Goal: Transaction & Acquisition: Purchase product/service

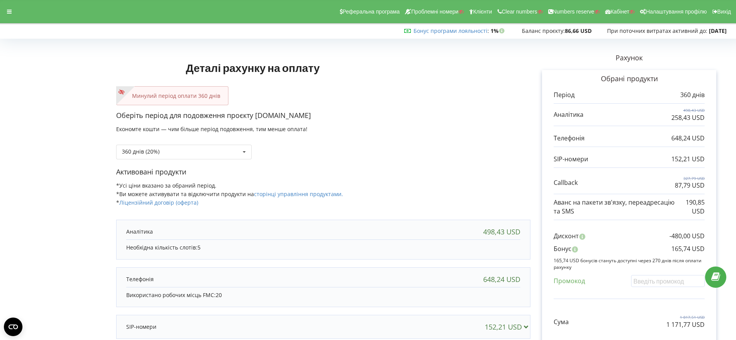
scroll to position [104, 0]
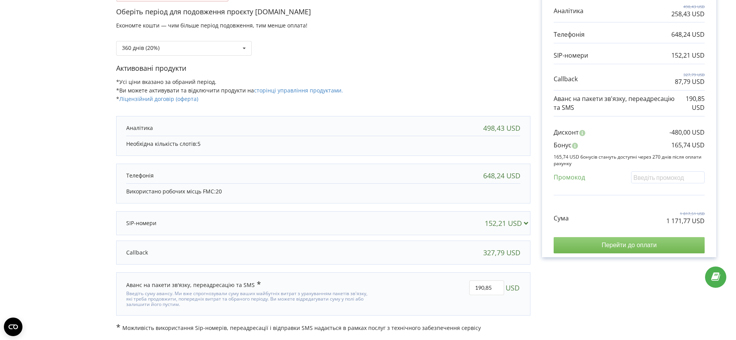
click at [629, 244] on input "Перейти до оплати" at bounding box center [629, 245] width 151 height 16
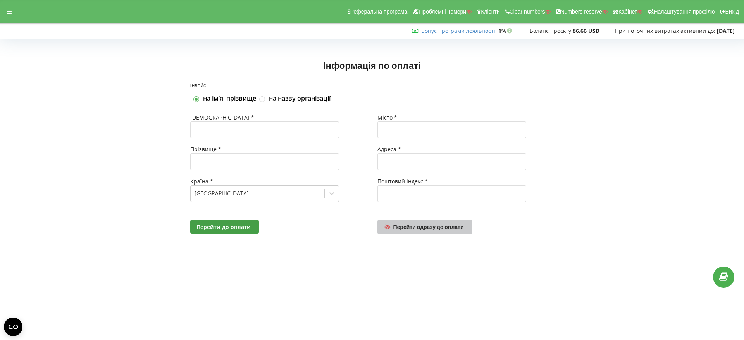
click at [425, 229] on span "Перейти одразу до оплати" at bounding box center [428, 227] width 70 height 7
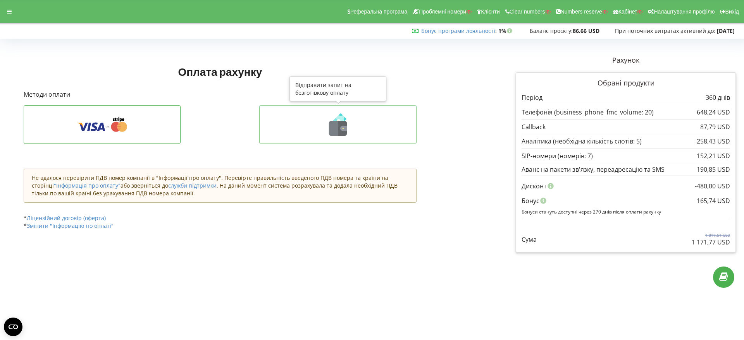
click at [324, 130] on icon at bounding box center [337, 124] width 141 height 22
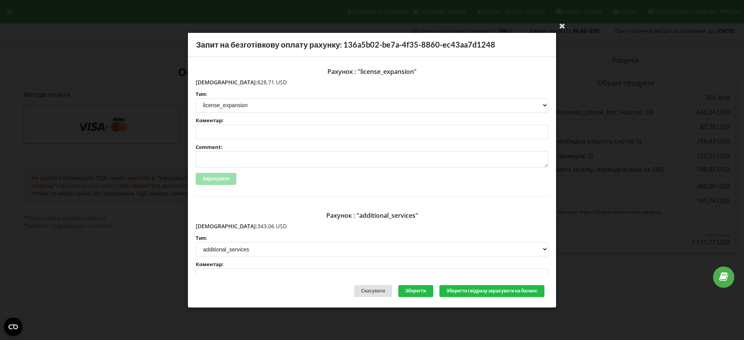
drag, startPoint x: 255, startPoint y: 81, endPoint x: 213, endPoint y: 79, distance: 42.6
click at [213, 79] on p "Сума: 828,71 USD" at bounding box center [372, 82] width 352 height 8
copy p "828,71 USD"
drag, startPoint x: 252, startPoint y: 226, endPoint x: 237, endPoint y: 226, distance: 15.1
click at [212, 225] on p "Сума: 343,06 USD" at bounding box center [372, 227] width 352 height 8
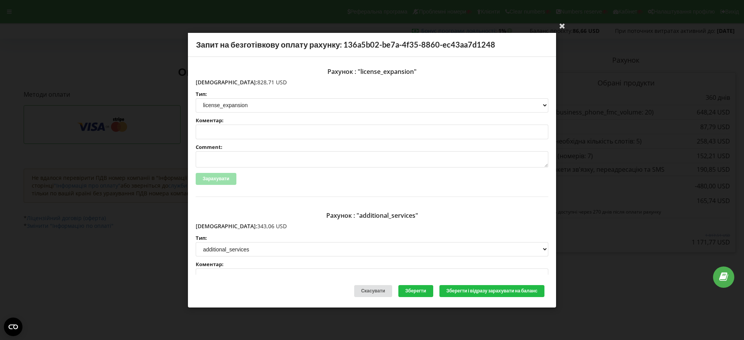
copy p "343,06 USD"
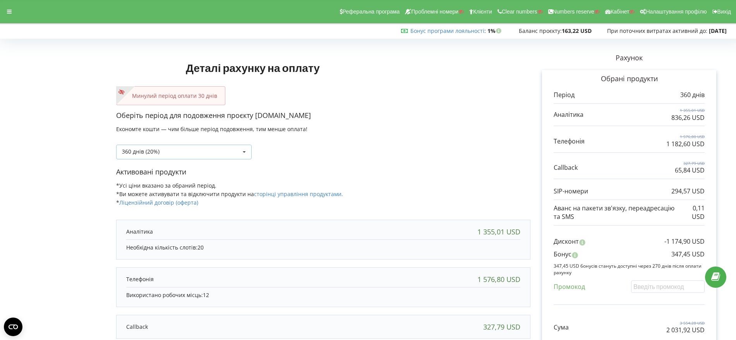
click at [243, 151] on icon at bounding box center [245, 152] width 12 height 14
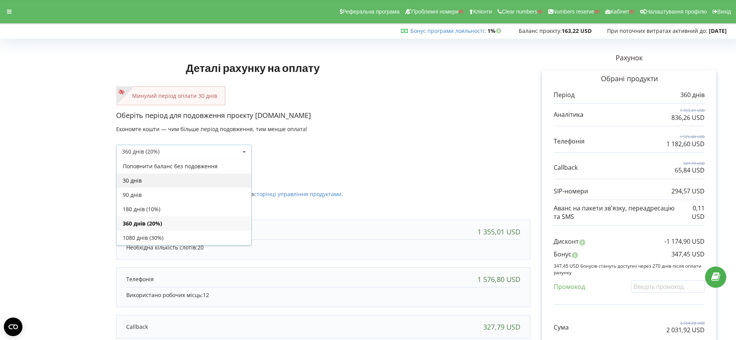
click at [215, 182] on div "30 днів" at bounding box center [184, 181] width 135 height 14
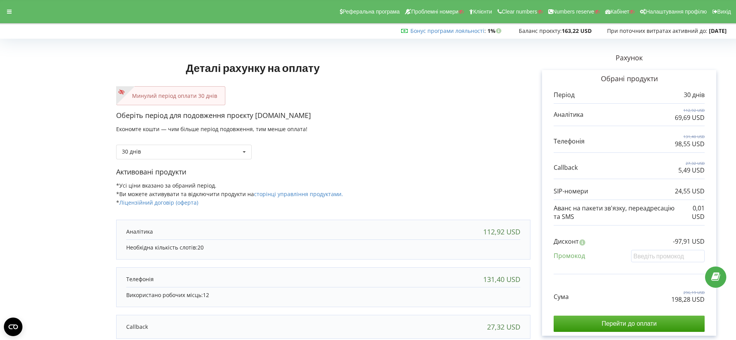
scroll to position [97, 0]
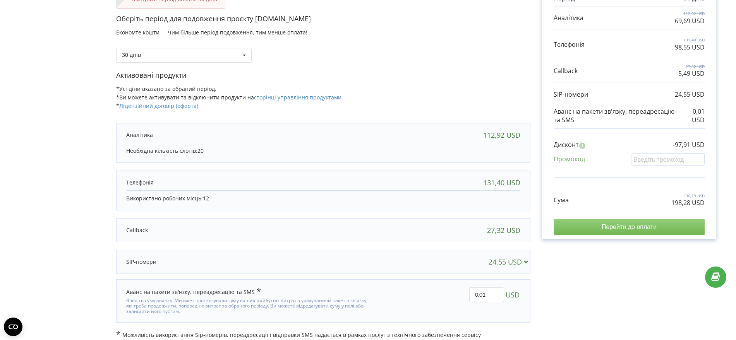
click at [637, 227] on input "Перейти до оплати" at bounding box center [629, 227] width 151 height 16
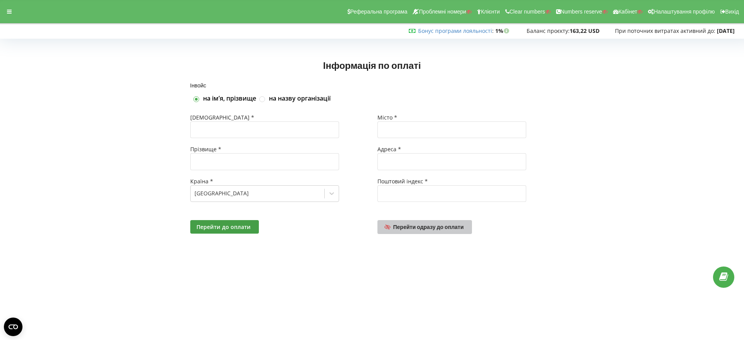
click at [435, 228] on span "Перейти одразу до оплати" at bounding box center [428, 227] width 70 height 7
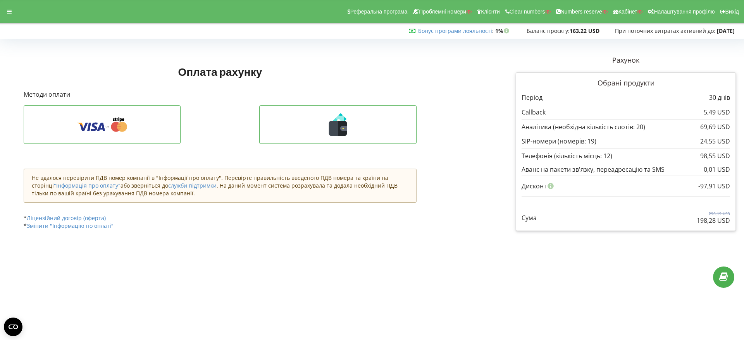
click at [339, 126] on icon at bounding box center [342, 128] width 9 height 15
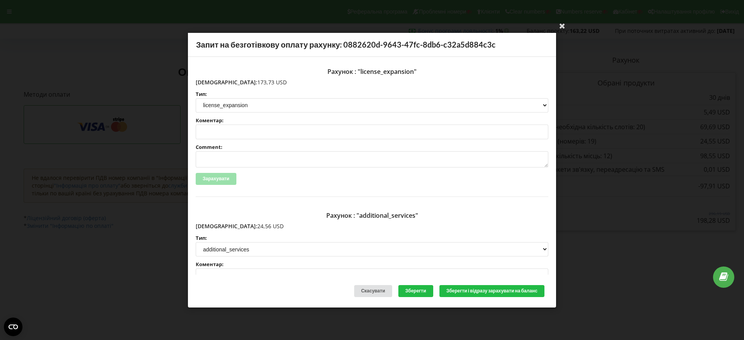
drag, startPoint x: 253, startPoint y: 82, endPoint x: 212, endPoint y: 83, distance: 40.7
click at [212, 83] on p "Сума: 173,73 USD" at bounding box center [372, 82] width 352 height 8
copy p "173,73 USD"
drag, startPoint x: 253, startPoint y: 227, endPoint x: 211, endPoint y: 226, distance: 41.5
click at [211, 226] on p "Сума: 24,56 USD" at bounding box center [372, 227] width 352 height 8
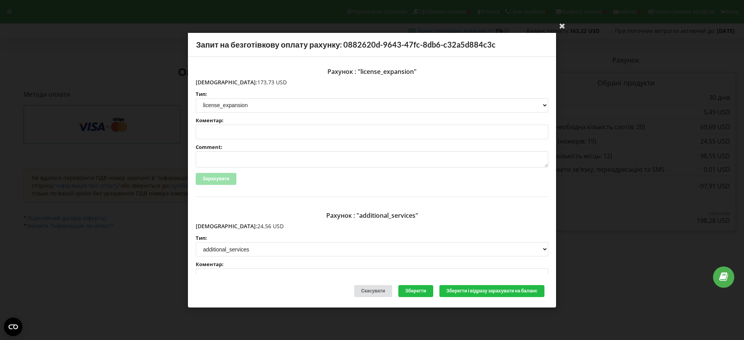
copy p "24,56 USD"
click at [563, 25] on icon at bounding box center [562, 25] width 12 height 12
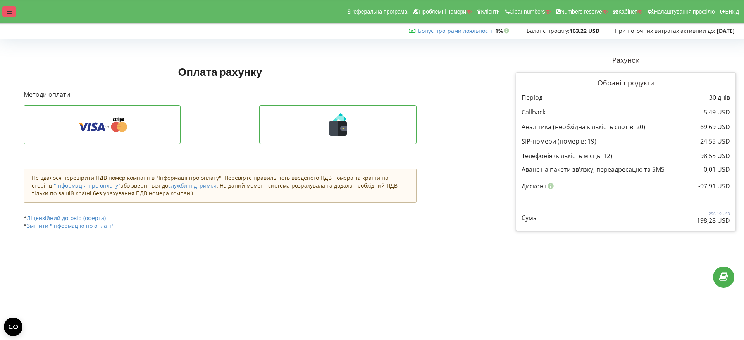
click at [10, 10] on icon at bounding box center [9, 11] width 5 height 5
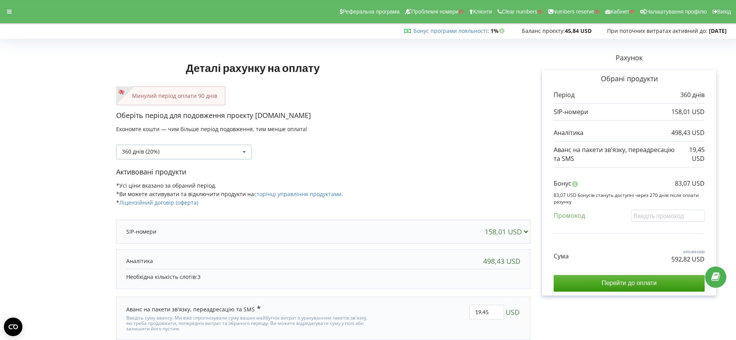
click at [244, 149] on icon at bounding box center [245, 152] width 12 height 14
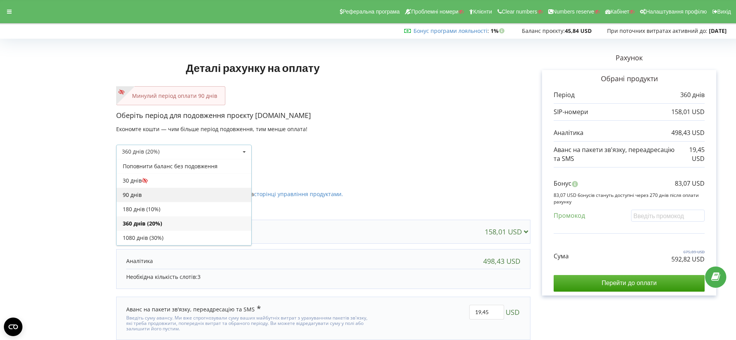
click at [223, 191] on div "90 днів" at bounding box center [184, 195] width 135 height 14
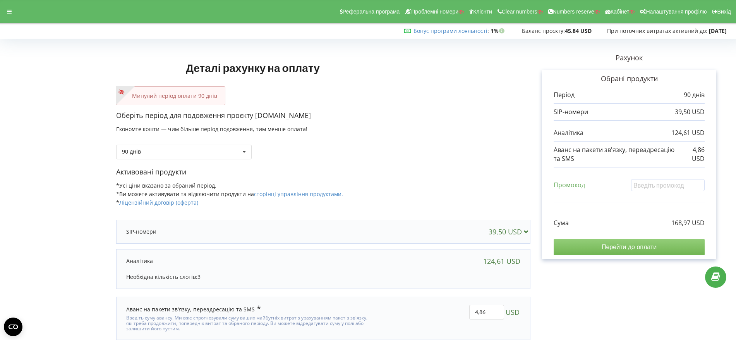
click at [645, 246] on input "Перейти до оплати" at bounding box center [629, 247] width 151 height 16
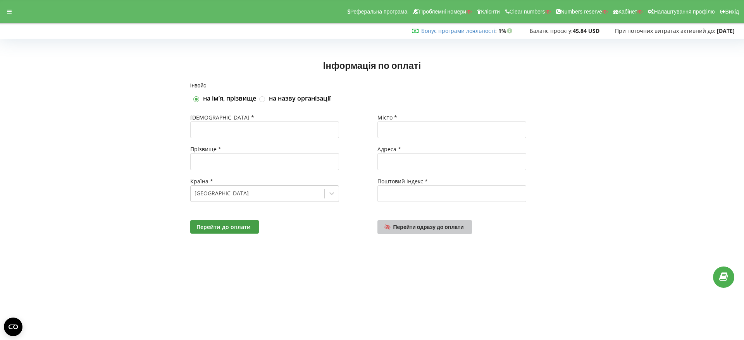
click at [437, 225] on span "Перейти одразу до оплати" at bounding box center [428, 227] width 70 height 7
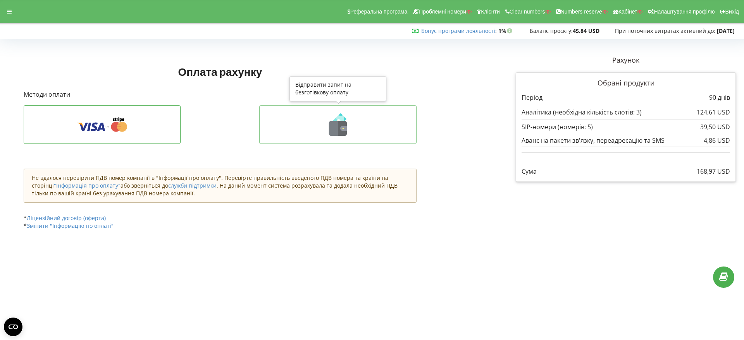
click at [339, 127] on icon at bounding box center [342, 128] width 9 height 15
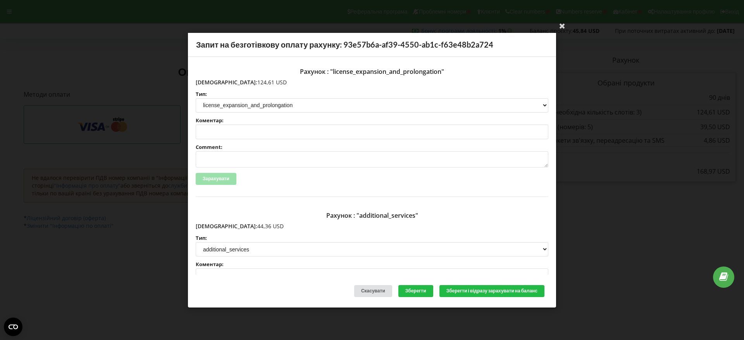
drag, startPoint x: 248, startPoint y: 81, endPoint x: 213, endPoint y: 81, distance: 35.2
click at [213, 81] on p "[DEMOGRAPHIC_DATA]: 124,61 USD" at bounding box center [372, 82] width 352 height 8
copy p "124,61 USD"
drag, startPoint x: 246, startPoint y: 226, endPoint x: 213, endPoint y: 225, distance: 33.0
click at [213, 225] on p "[DEMOGRAPHIC_DATA]: 44,36 USD" at bounding box center [372, 227] width 352 height 8
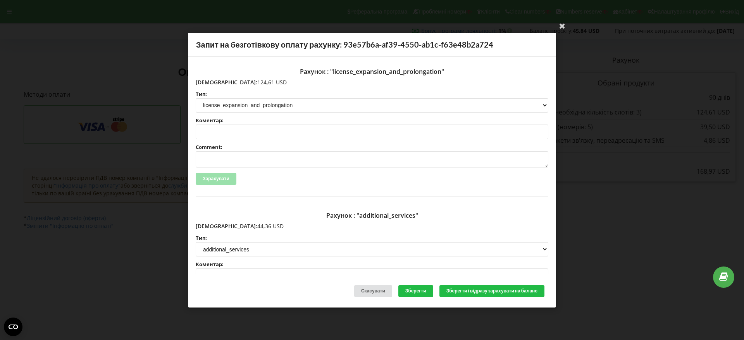
copy p "44,36 USD"
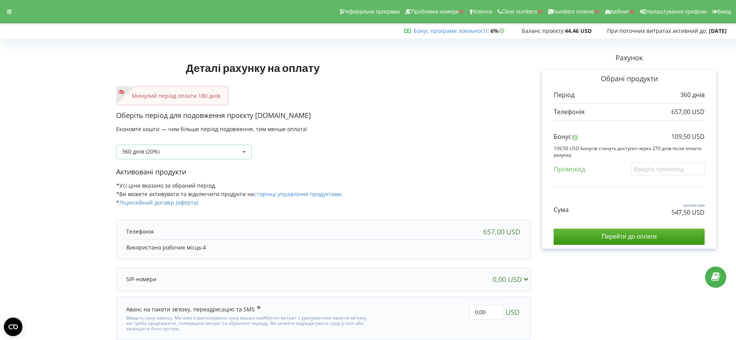
click at [242, 150] on icon at bounding box center [245, 152] width 12 height 14
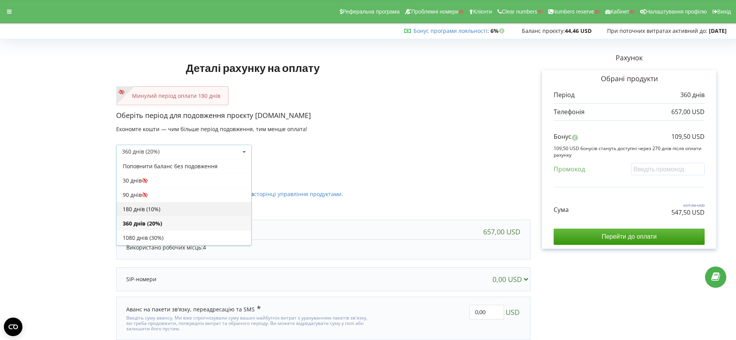
click at [198, 208] on div "180 днів (10%)" at bounding box center [184, 209] width 135 height 14
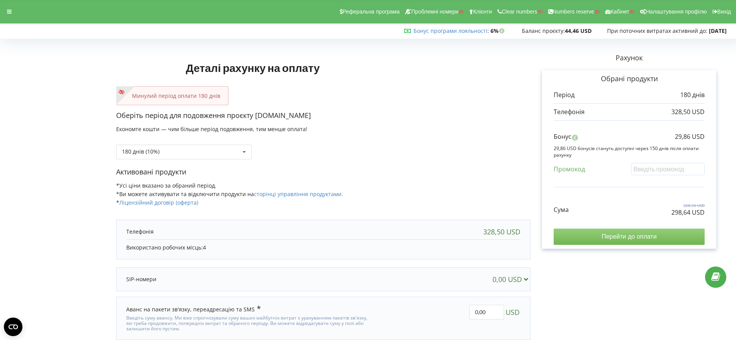
click at [633, 237] on input "Перейти до оплати" at bounding box center [629, 237] width 151 height 16
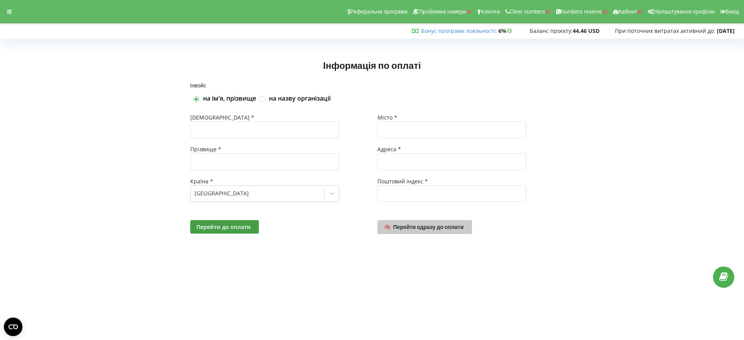
click at [447, 227] on span "Перейти одразу до оплати" at bounding box center [428, 227] width 70 height 7
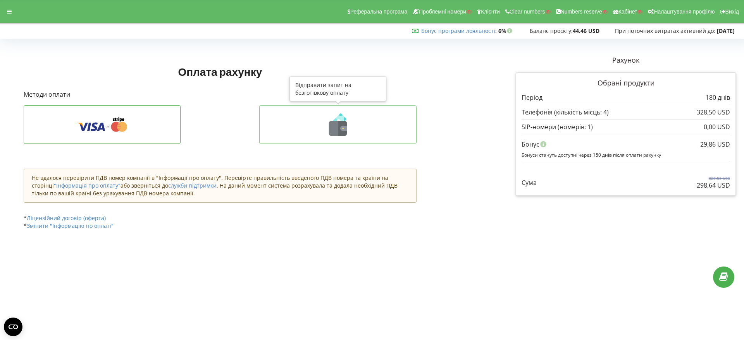
click at [347, 127] on icon at bounding box center [337, 124] width 141 height 22
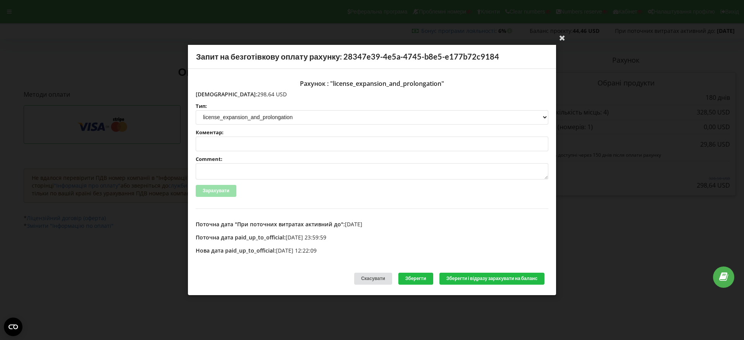
drag, startPoint x: 253, startPoint y: 95, endPoint x: 213, endPoint y: 93, distance: 40.3
click at [213, 93] on p "Сума: 298,64 USD" at bounding box center [372, 95] width 352 height 8
copy p "298,64 USD"
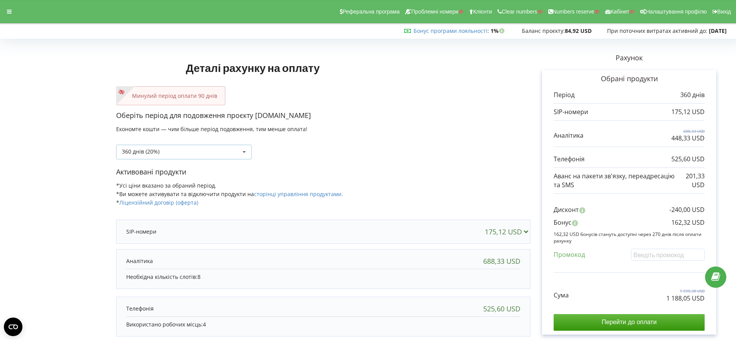
click at [244, 152] on icon at bounding box center [245, 152] width 12 height 14
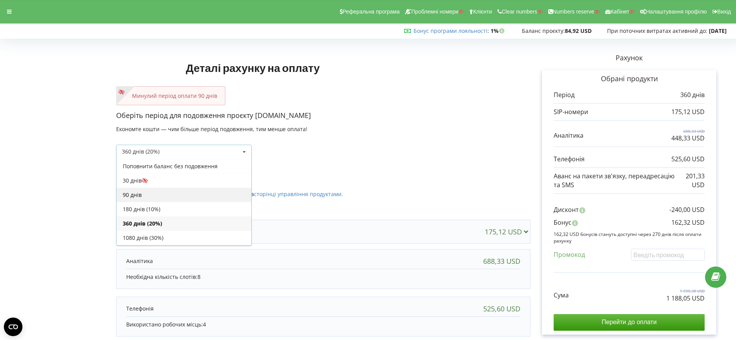
click at [210, 194] on div "90 днів" at bounding box center [184, 195] width 135 height 14
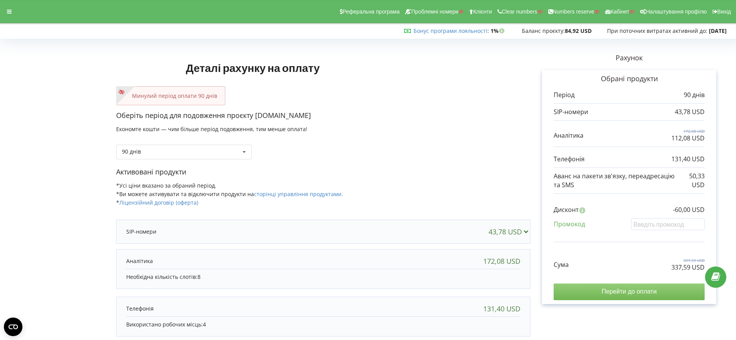
click at [637, 290] on input "Перейти до оплати" at bounding box center [629, 292] width 151 height 16
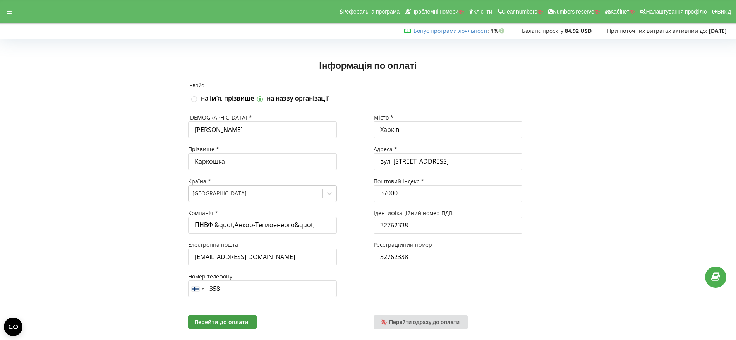
scroll to position [17, 0]
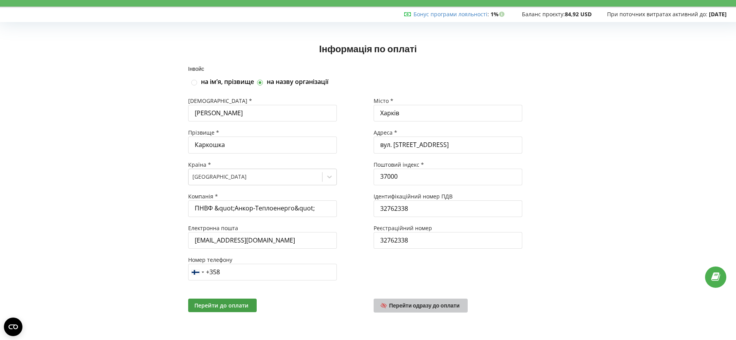
click at [437, 306] on span "Перейти одразу до оплати" at bounding box center [424, 306] width 70 height 7
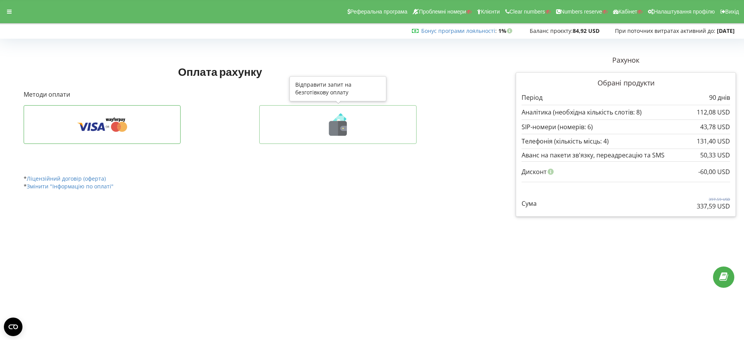
click at [340, 128] on icon at bounding box center [343, 128] width 7 height 5
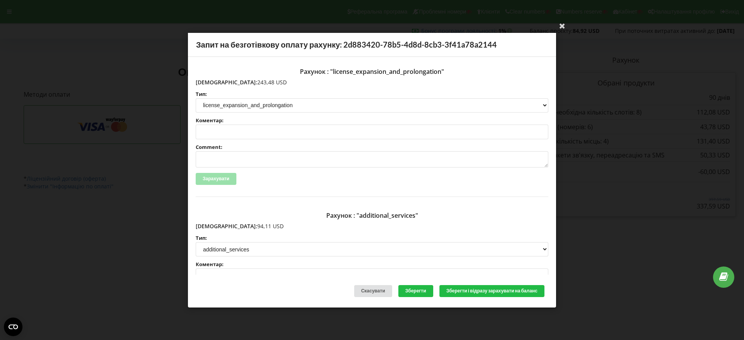
drag, startPoint x: 253, startPoint y: 82, endPoint x: 211, endPoint y: 81, distance: 41.4
click at [211, 81] on p "Сума: 243,48 USD" at bounding box center [372, 82] width 352 height 8
copy p "243,48 USD"
drag, startPoint x: 248, startPoint y: 226, endPoint x: 213, endPoint y: 225, distance: 34.5
click at [213, 225] on p "Сума: 94,11 USD" at bounding box center [372, 227] width 352 height 8
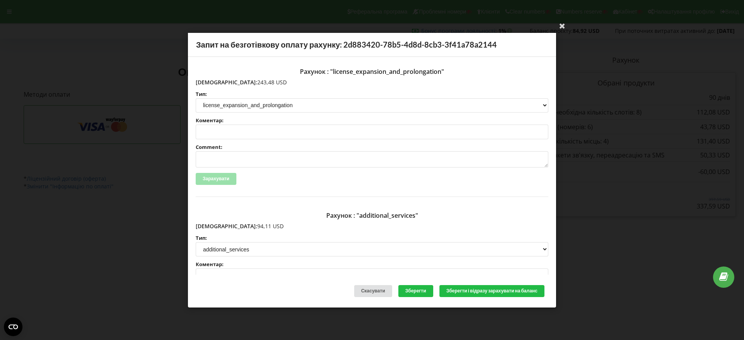
copy p "94,11 USD"
click at [562, 25] on icon at bounding box center [562, 25] width 12 height 12
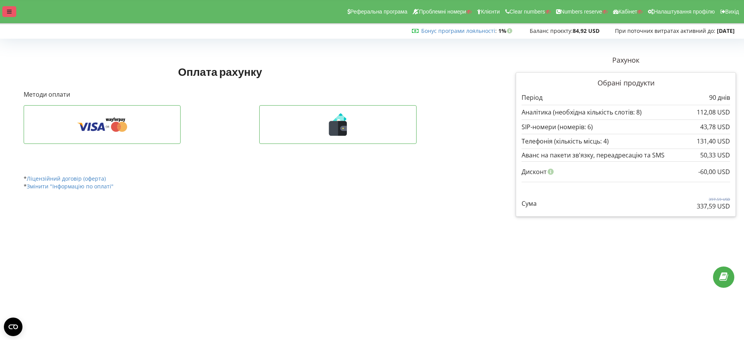
click at [9, 8] on div at bounding box center [9, 11] width 14 height 11
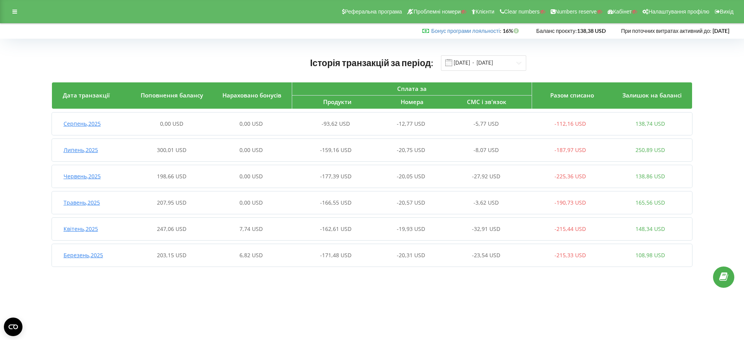
click at [97, 152] on span "Липень , 2025" at bounding box center [81, 149] width 34 height 7
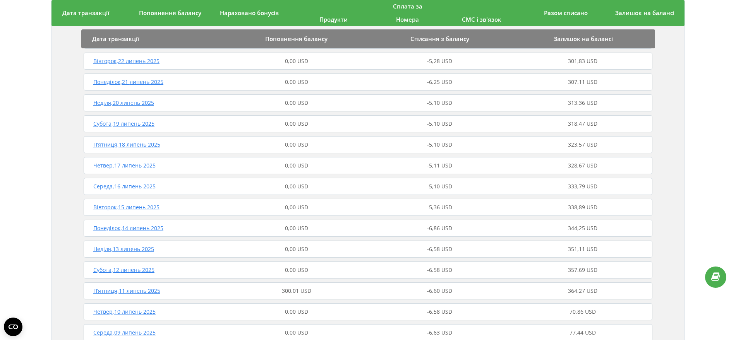
scroll to position [387, 0]
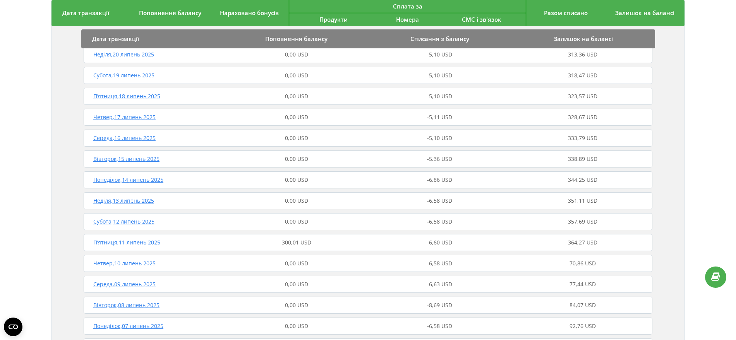
click at [151, 243] on span "П’ятниця , 11 липень 2025" at bounding box center [126, 242] width 67 height 7
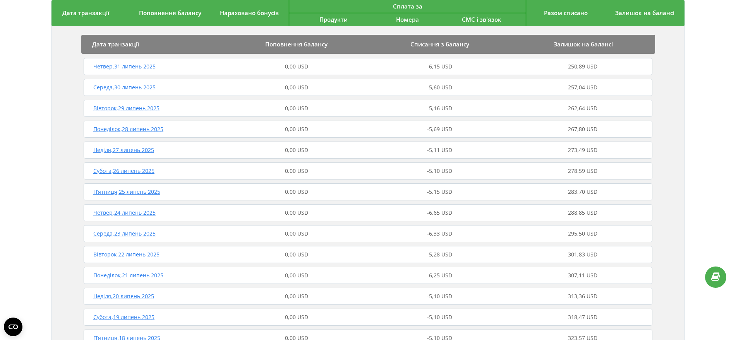
scroll to position [0, 0]
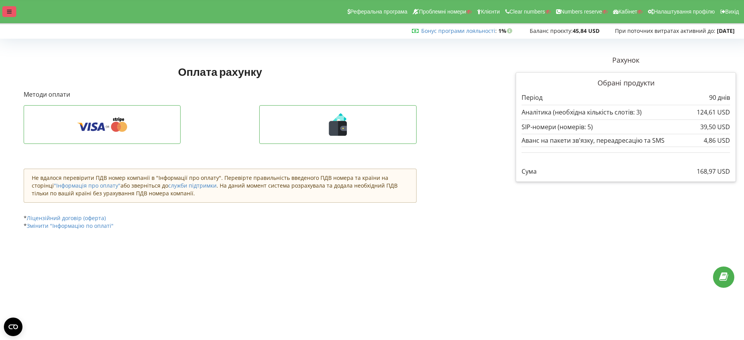
click at [9, 9] on icon at bounding box center [9, 11] width 5 height 5
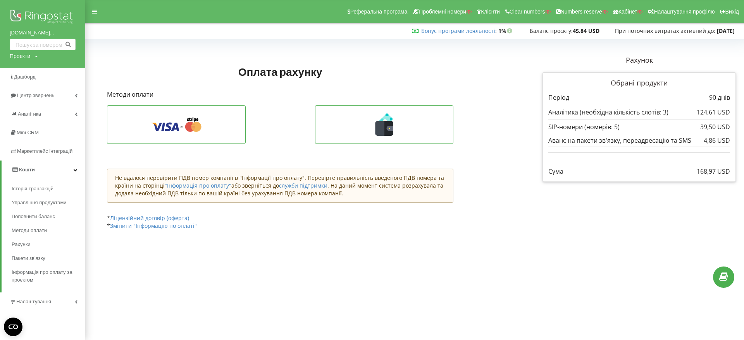
drag, startPoint x: 403, startPoint y: 59, endPoint x: 424, endPoint y: 75, distance: 26.5
click at [403, 60] on div "Оплата рахунку Рахунок Обрані продукти" at bounding box center [305, 146] width 408 height 193
click at [374, 221] on div "* Ліцензійний договір (оферта)" at bounding box center [280, 212] width 346 height 19
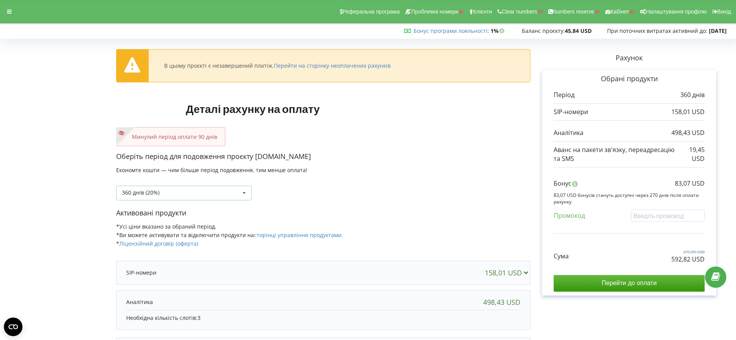
click at [242, 192] on icon at bounding box center [245, 193] width 12 height 14
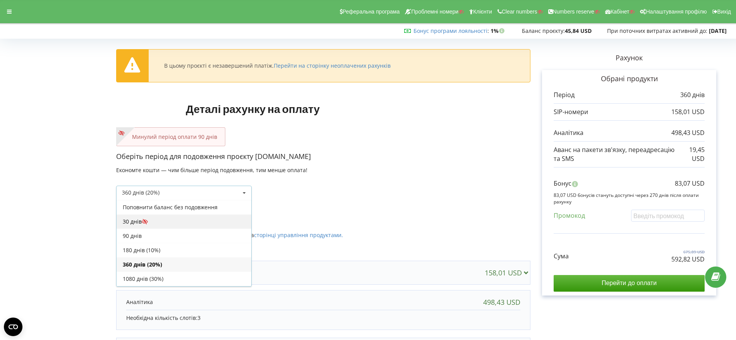
click at [217, 221] on div "30 днів" at bounding box center [184, 222] width 135 height 14
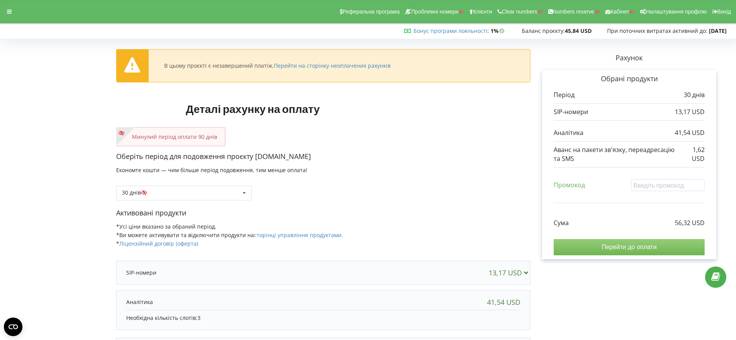
click at [636, 246] on input "Перейти до оплати" at bounding box center [629, 247] width 151 height 16
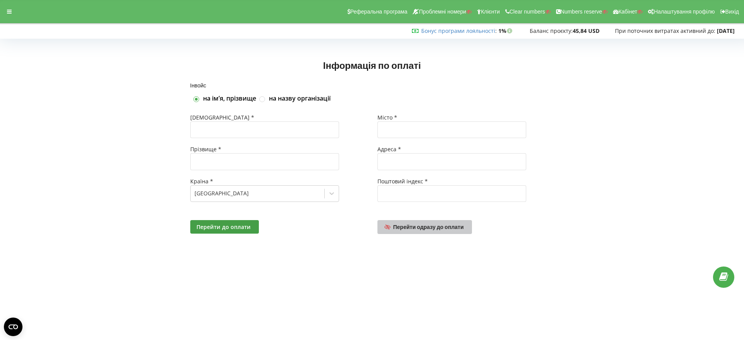
click at [434, 228] on span "Перейти одразу до оплати" at bounding box center [428, 227] width 70 height 7
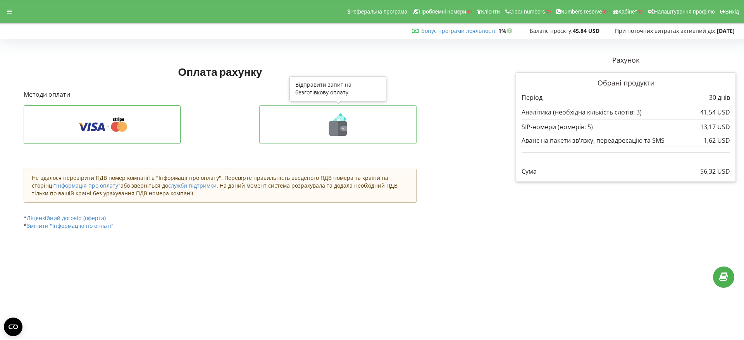
click at [339, 127] on icon at bounding box center [342, 128] width 9 height 15
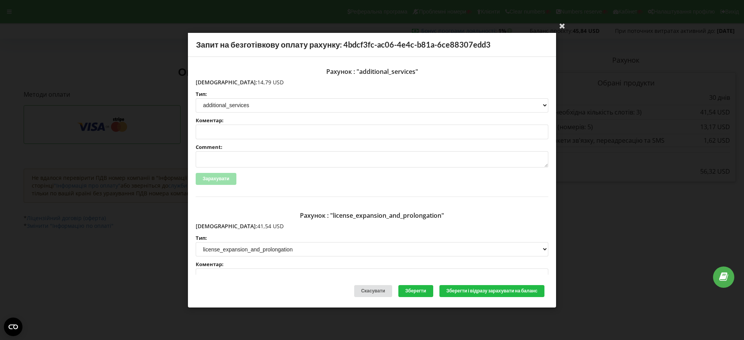
drag, startPoint x: 247, startPoint y: 81, endPoint x: 213, endPoint y: 81, distance: 34.1
click at [213, 81] on p "Сума: 14,79 USD" at bounding box center [372, 82] width 352 height 8
copy p "14,79 USD"
drag, startPoint x: 245, startPoint y: 226, endPoint x: 212, endPoint y: 225, distance: 32.9
click at [212, 225] on p "Сума: 41,54 USD" at bounding box center [372, 227] width 352 height 8
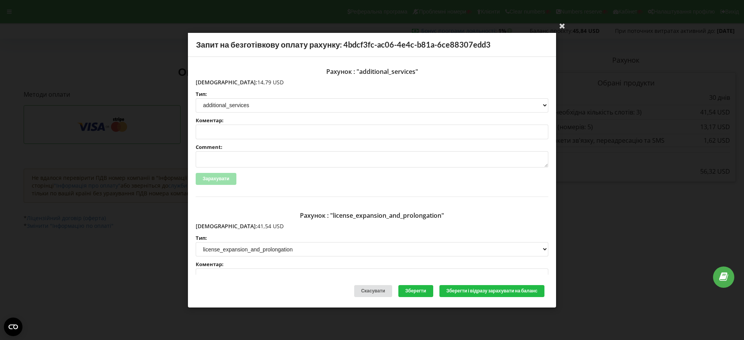
copy p "41,54 USD"
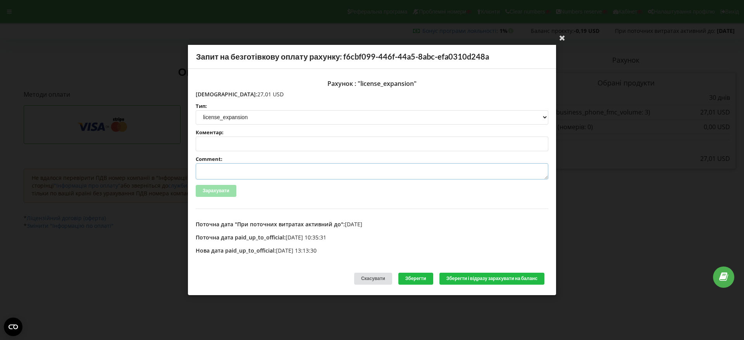
click at [221, 170] on textarea "Comment:" at bounding box center [372, 171] width 352 height 16
type textarea "C"
paste textarea "№R-05173 від 29.07.2025"
type textarea "Счет №R-05173 від 29.07.2025 на ТОВ АСС"
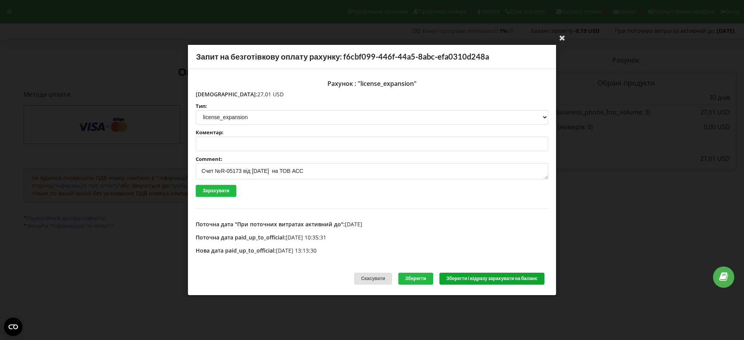
click at [480, 279] on button "Зберегти і відразу зарахувати на баланс" at bounding box center [491, 279] width 105 height 12
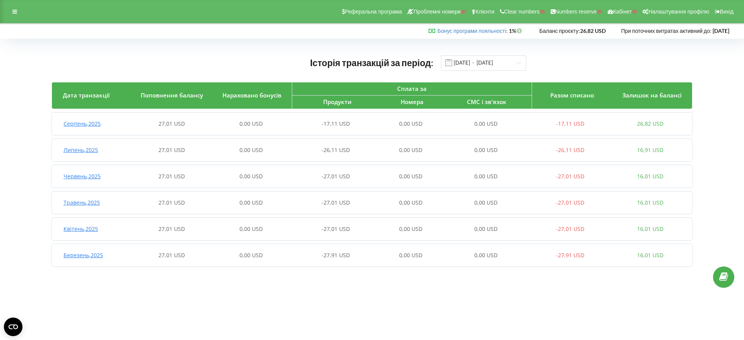
click at [89, 124] on span "Серпень , 2025" at bounding box center [82, 123] width 37 height 7
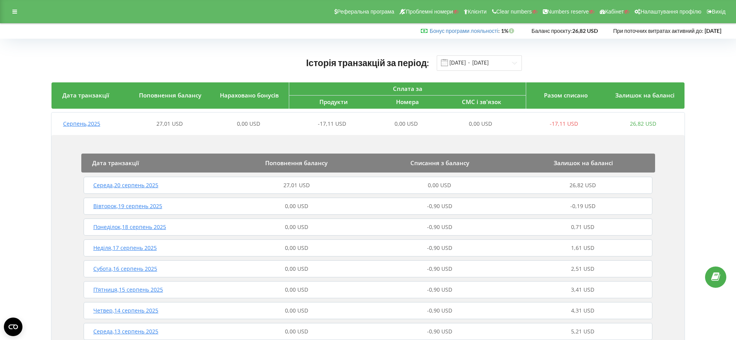
click at [138, 185] on span "Середа , 20 серпень 2025" at bounding box center [125, 185] width 65 height 7
